Goal: Navigation & Orientation: Understand site structure

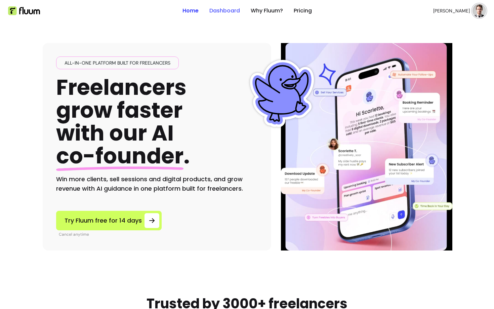
click at [233, 12] on link "Dashboard" at bounding box center [224, 11] width 31 height 8
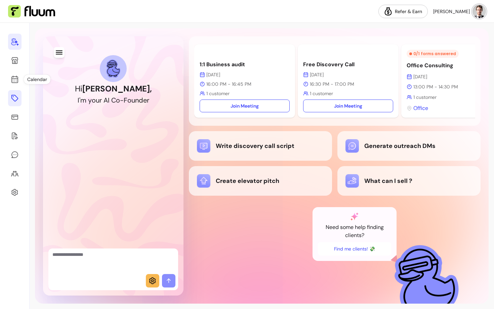
click at [16, 98] on icon at bounding box center [15, 98] width 8 height 8
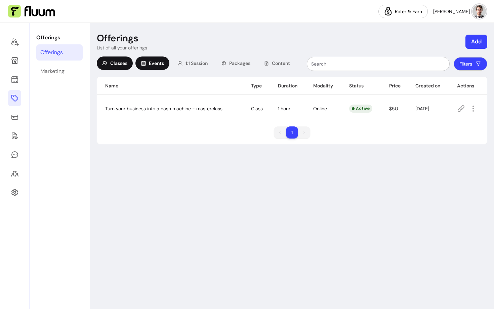
click at [162, 63] on span "Events" at bounding box center [156, 63] width 15 height 7
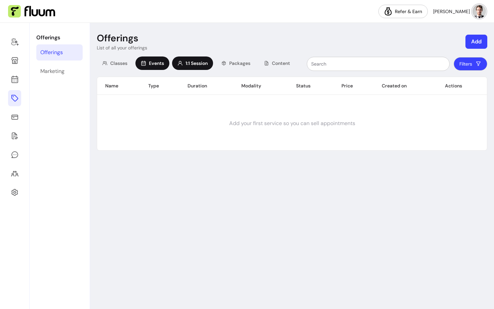
click at [194, 60] on span "1:1 Session" at bounding box center [197, 63] width 22 height 7
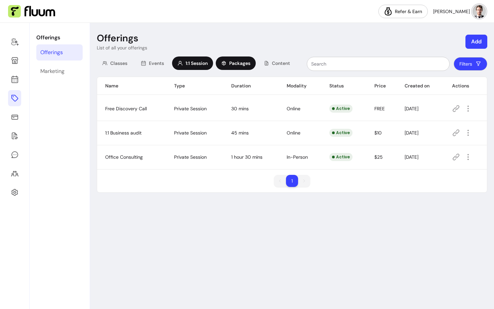
click at [229, 60] on div "Packages" at bounding box center [236, 62] width 40 height 13
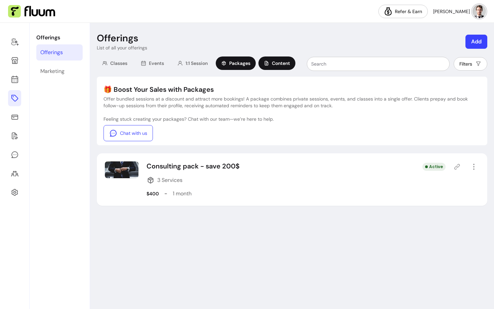
click at [276, 62] on span "Content" at bounding box center [281, 63] width 18 height 7
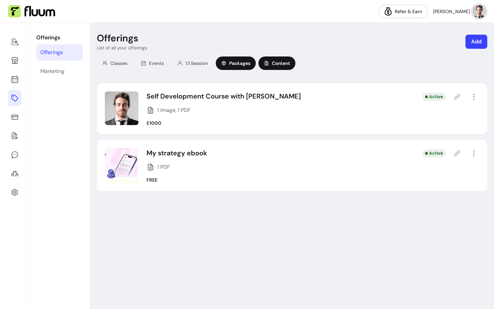
click at [238, 63] on span "Packages" at bounding box center [239, 63] width 21 height 7
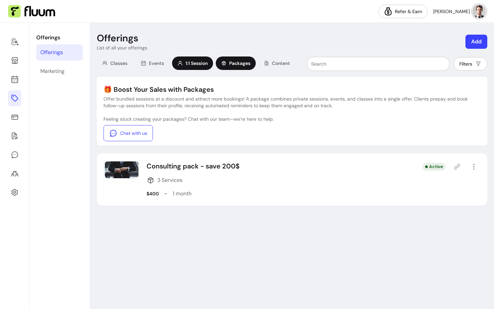
click at [203, 60] on span "1:1 Session" at bounding box center [197, 63] width 22 height 7
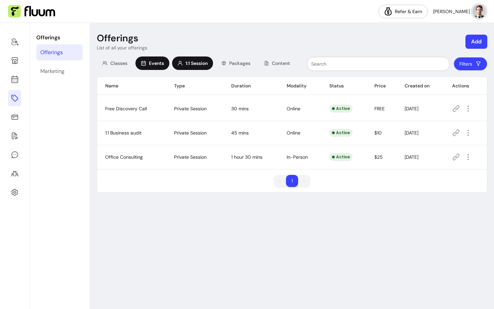
click at [150, 65] on span "Events" at bounding box center [156, 63] width 15 height 7
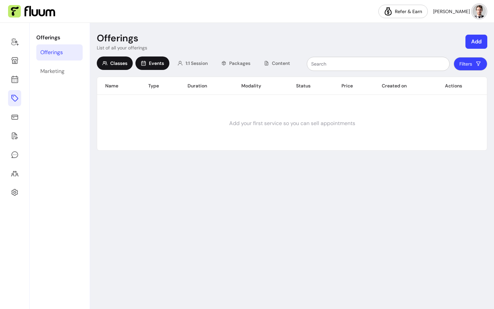
click at [117, 67] on div "Classes" at bounding box center [115, 62] width 36 height 13
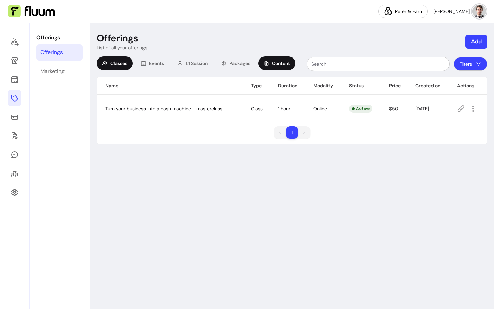
click at [285, 66] on span "Content" at bounding box center [281, 63] width 18 height 7
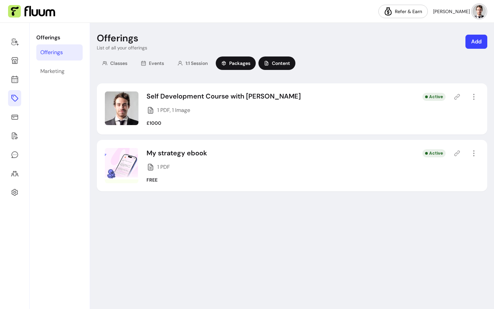
click at [238, 64] on span "Packages" at bounding box center [239, 63] width 21 height 7
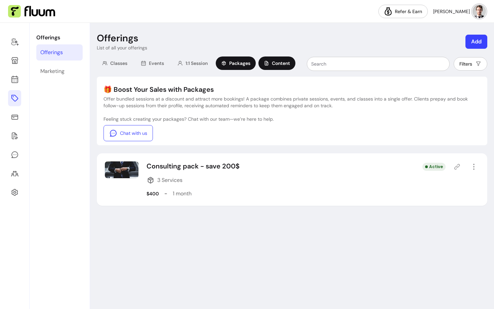
click at [273, 64] on div "Content" at bounding box center [277, 62] width 37 height 13
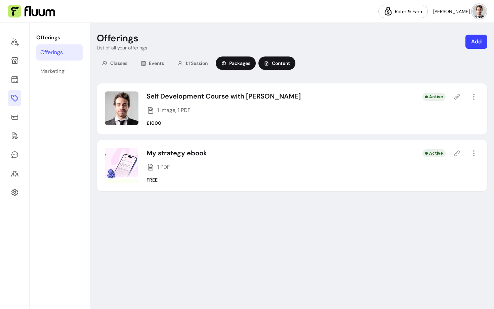
click at [238, 66] on span "Packages" at bounding box center [239, 63] width 21 height 7
